Goal: Complete application form

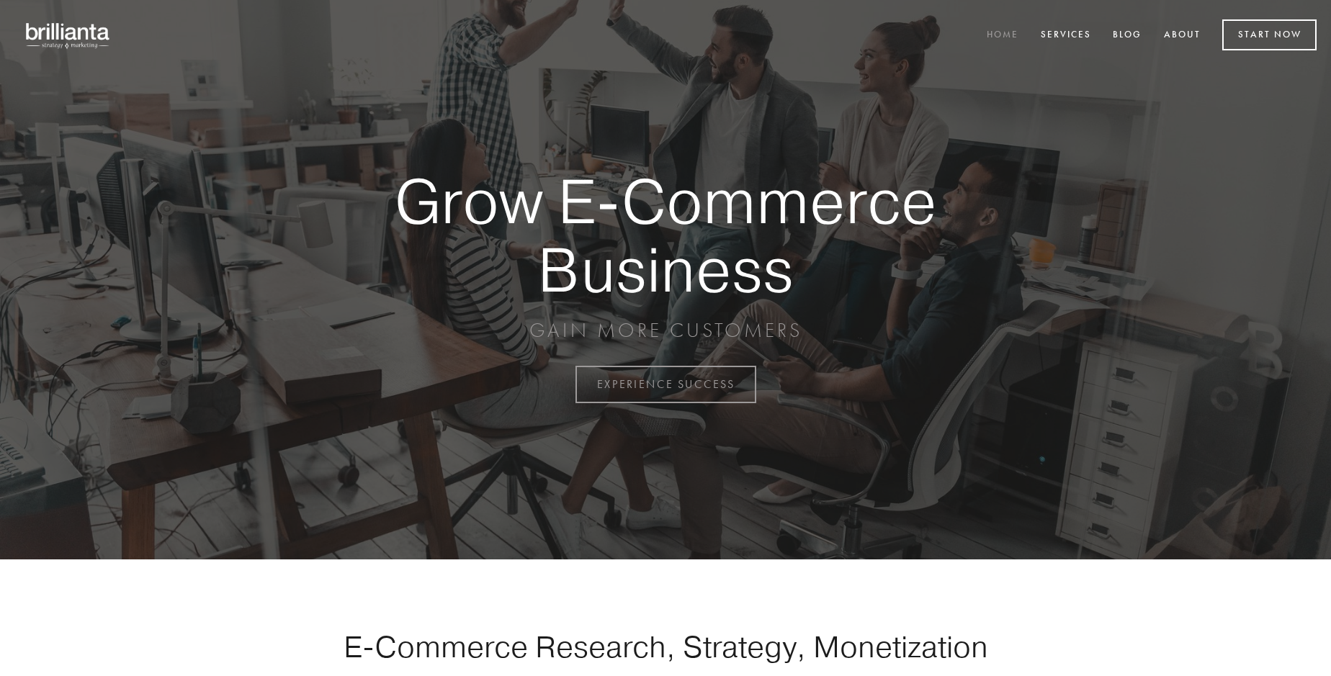
scroll to position [3776, 0]
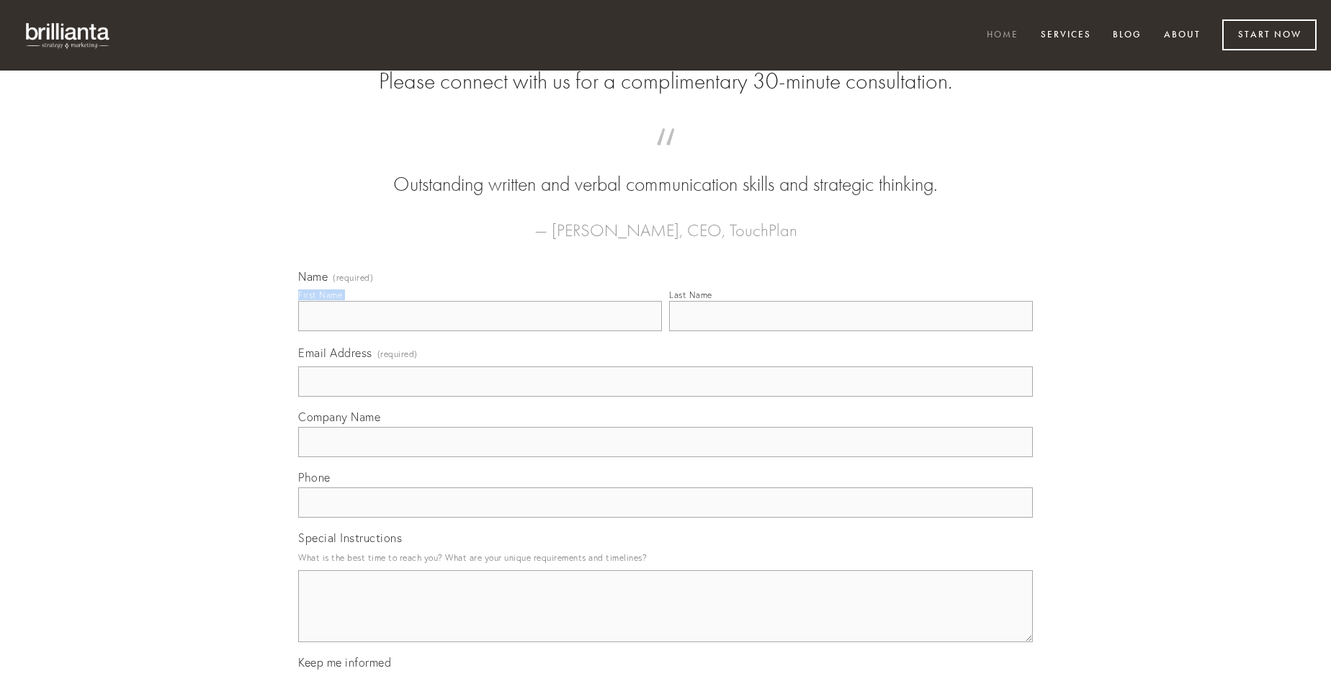
type input "[PERSON_NAME]"
click at [851, 331] on input "Last Name" at bounding box center [851, 316] width 364 height 30
type input "[PERSON_NAME]"
click at [666, 397] on input "Email Address (required)" at bounding box center [665, 382] width 735 height 30
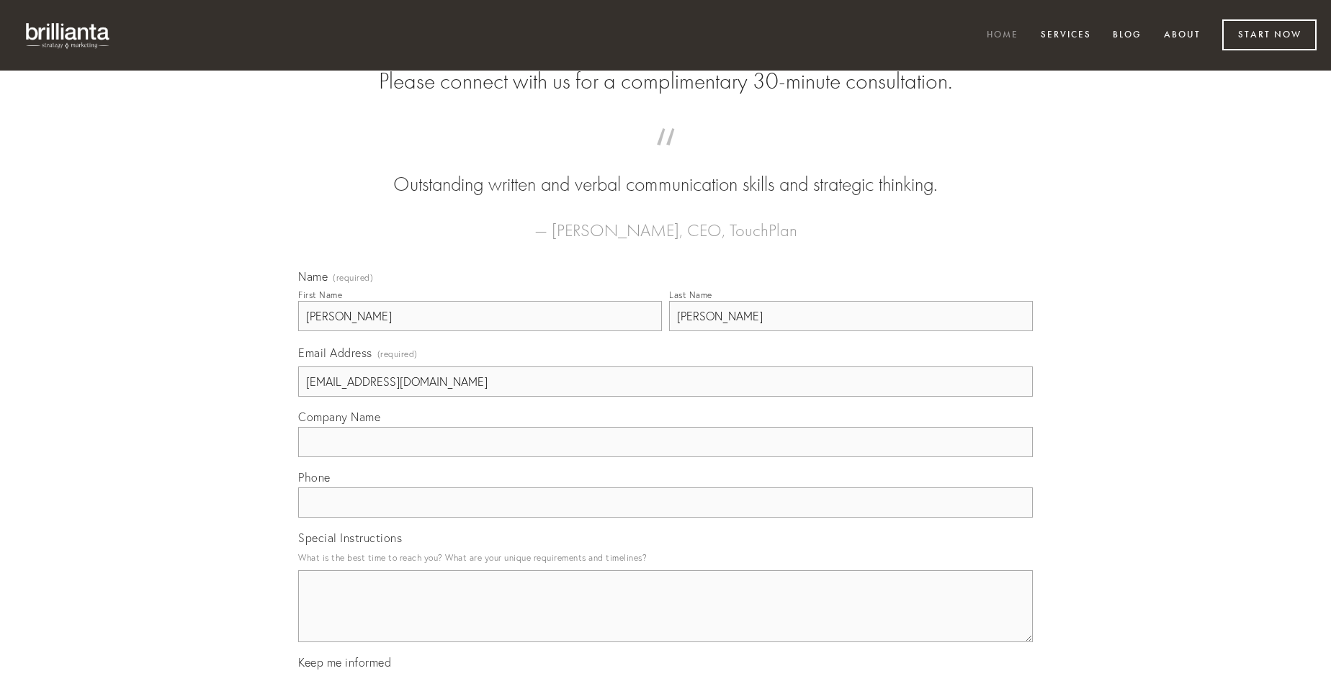
type input "[EMAIL_ADDRESS][DOMAIN_NAME]"
click at [666, 457] on input "Company Name" at bounding box center [665, 442] width 735 height 30
type input "vero"
click at [666, 518] on input "text" at bounding box center [665, 503] width 735 height 30
click at [666, 619] on textarea "Special Instructions" at bounding box center [665, 607] width 735 height 72
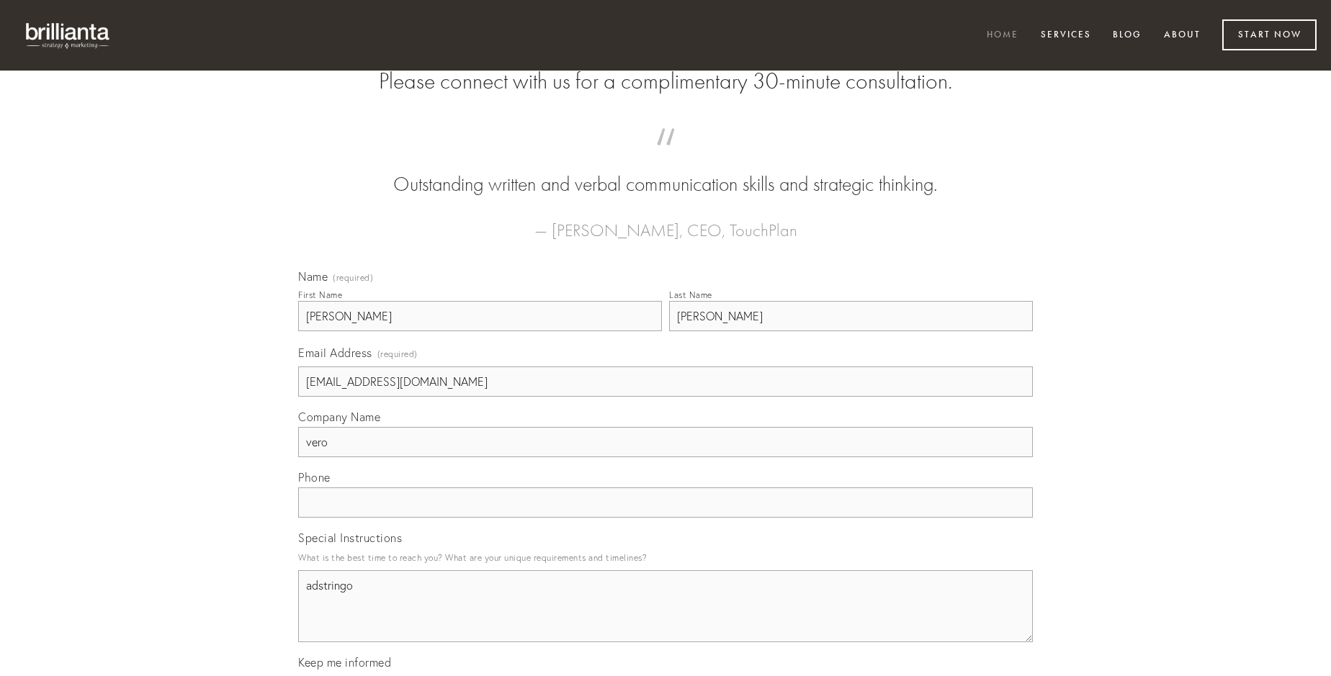
type textarea "adstringo"
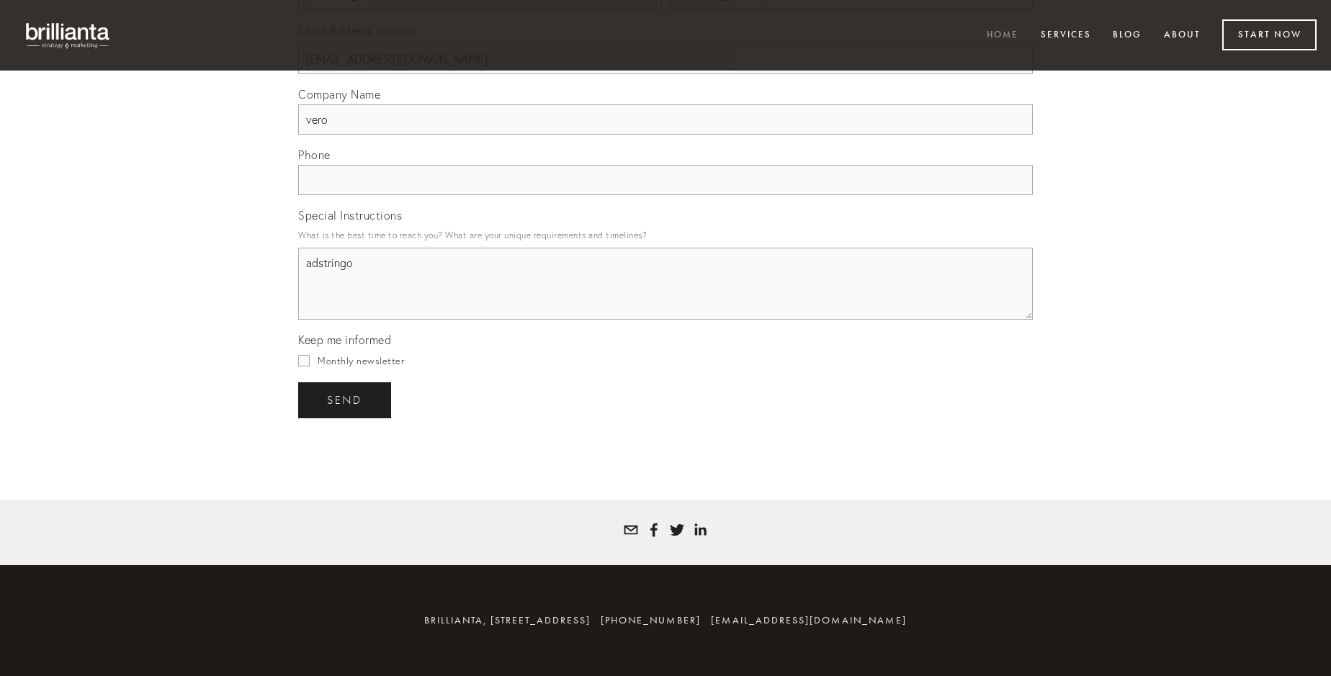
click at [346, 400] on span "send" at bounding box center [344, 400] width 35 height 13
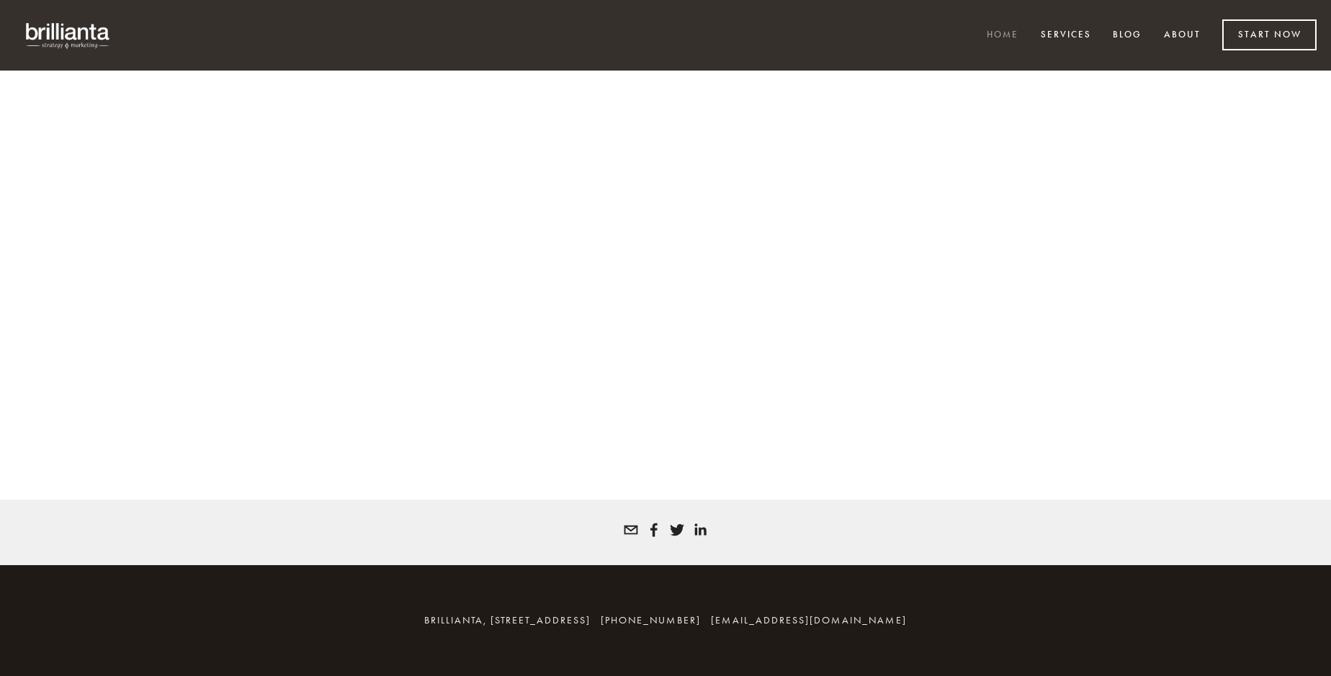
scroll to position [3757, 0]
